Goal: Transaction & Acquisition: Purchase product/service

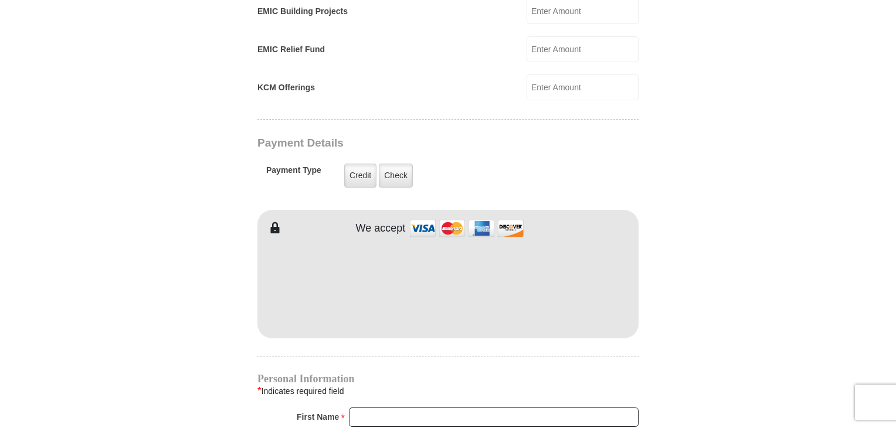
scroll to position [874, 0]
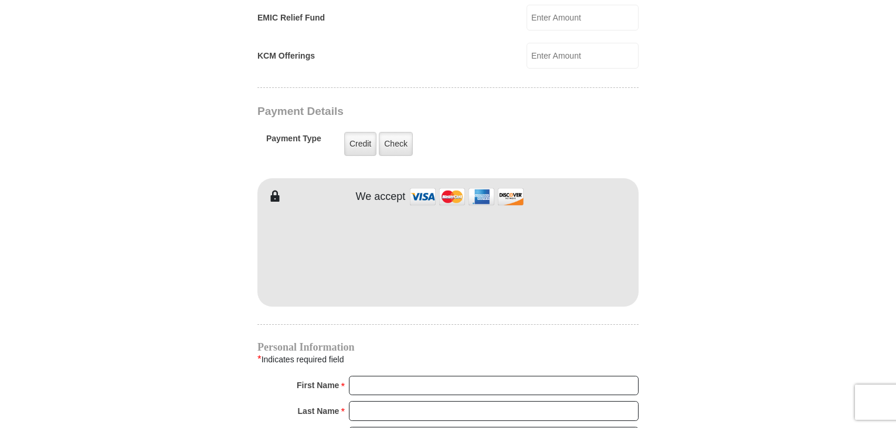
type input "160"
type input "[PERSON_NAME]"
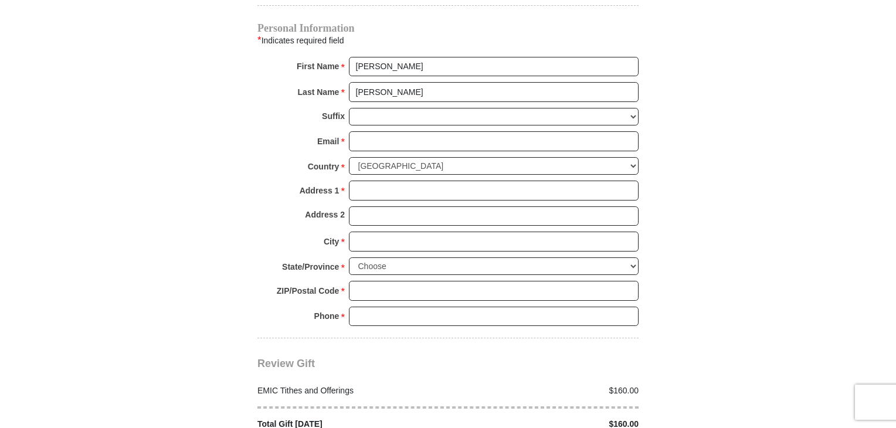
scroll to position [1198, 0]
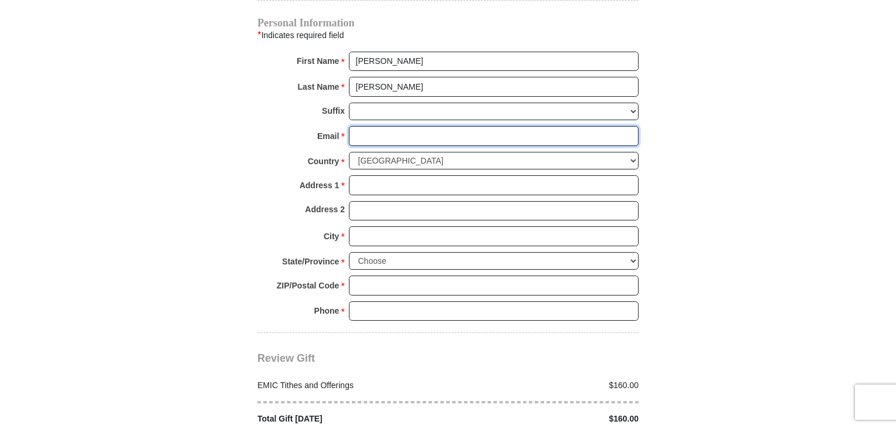
click at [394, 126] on input "Email *" at bounding box center [494, 136] width 290 height 20
type input "[EMAIL_ADDRESS][DOMAIN_NAME]"
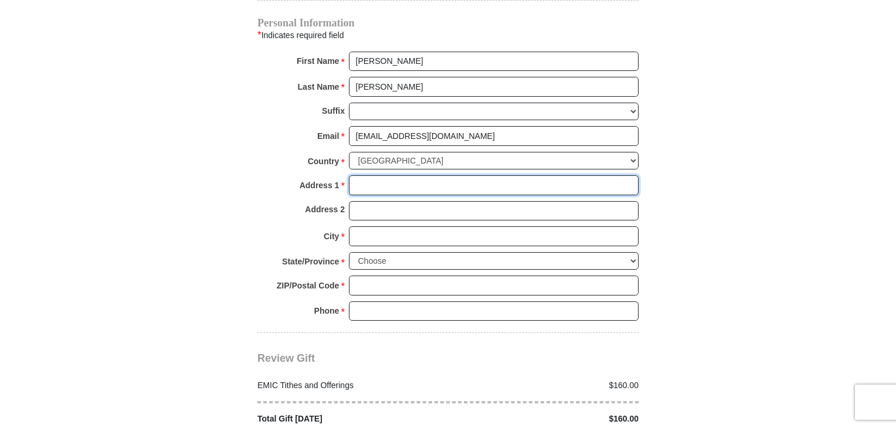
click at [450, 175] on input "Address 1 *" at bounding box center [494, 185] width 290 height 20
type input "[STREET_ADDRESS]"
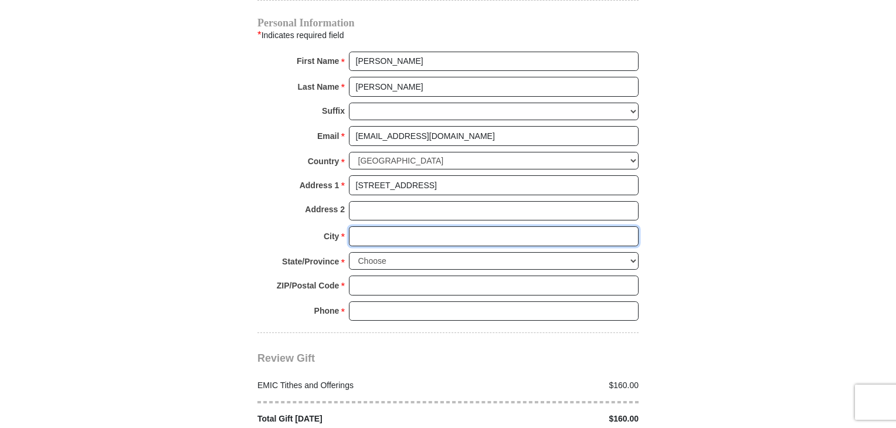
click at [439, 226] on input "City *" at bounding box center [494, 236] width 290 height 20
type input "Harrisonville"
click at [436, 252] on select "Choose [US_STATE] [US_STATE] [US_STATE] [US_STATE] [US_STATE] Armed Forces Amer…" at bounding box center [494, 261] width 290 height 18
select select "MO"
click at [349, 252] on select "Choose [US_STATE] [US_STATE] [US_STATE] [US_STATE] [US_STATE] Armed Forces Amer…" at bounding box center [494, 261] width 290 height 18
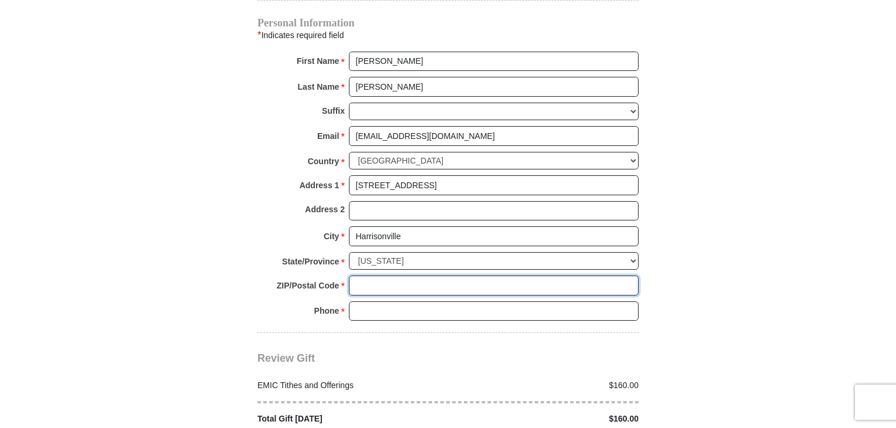
click at [452, 276] on input "ZIP/Postal Code *" at bounding box center [494, 286] width 290 height 20
type input "64701"
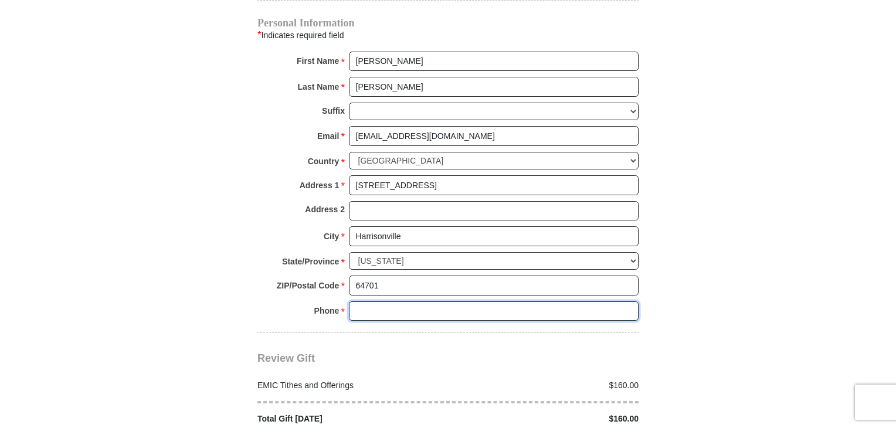
click at [434, 301] on input "Phone * *" at bounding box center [494, 311] width 290 height 20
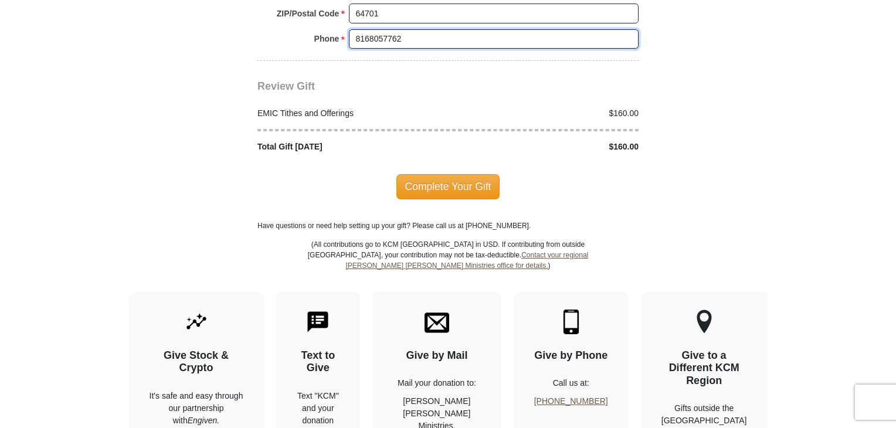
scroll to position [1466, 0]
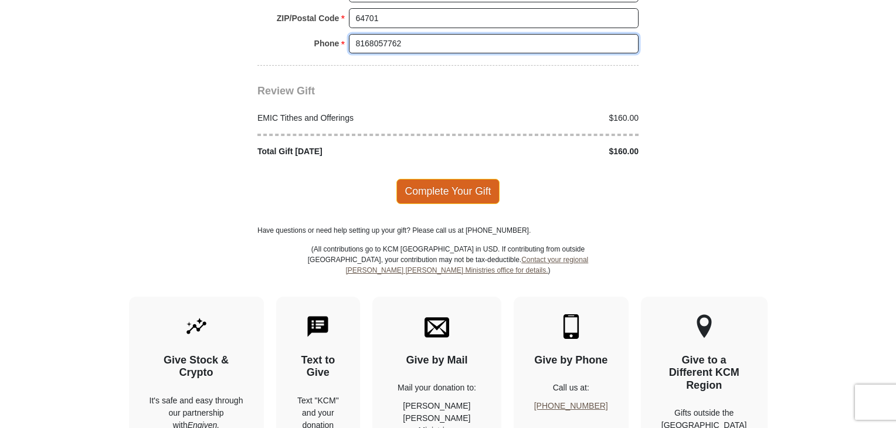
type input "8168057762"
click at [476, 179] on span "Complete Your Gift" at bounding box center [448, 191] width 104 height 25
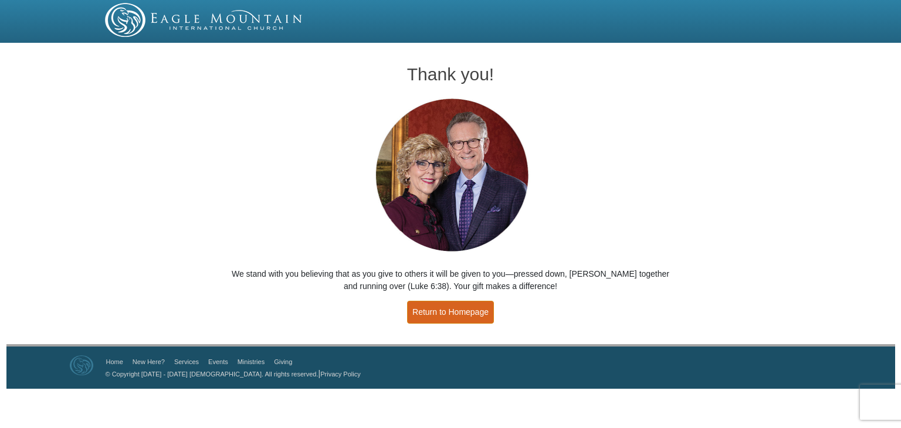
click at [476, 313] on link "Return to Homepage" at bounding box center [450, 312] width 87 height 23
